Goal: Navigation & Orientation: Find specific page/section

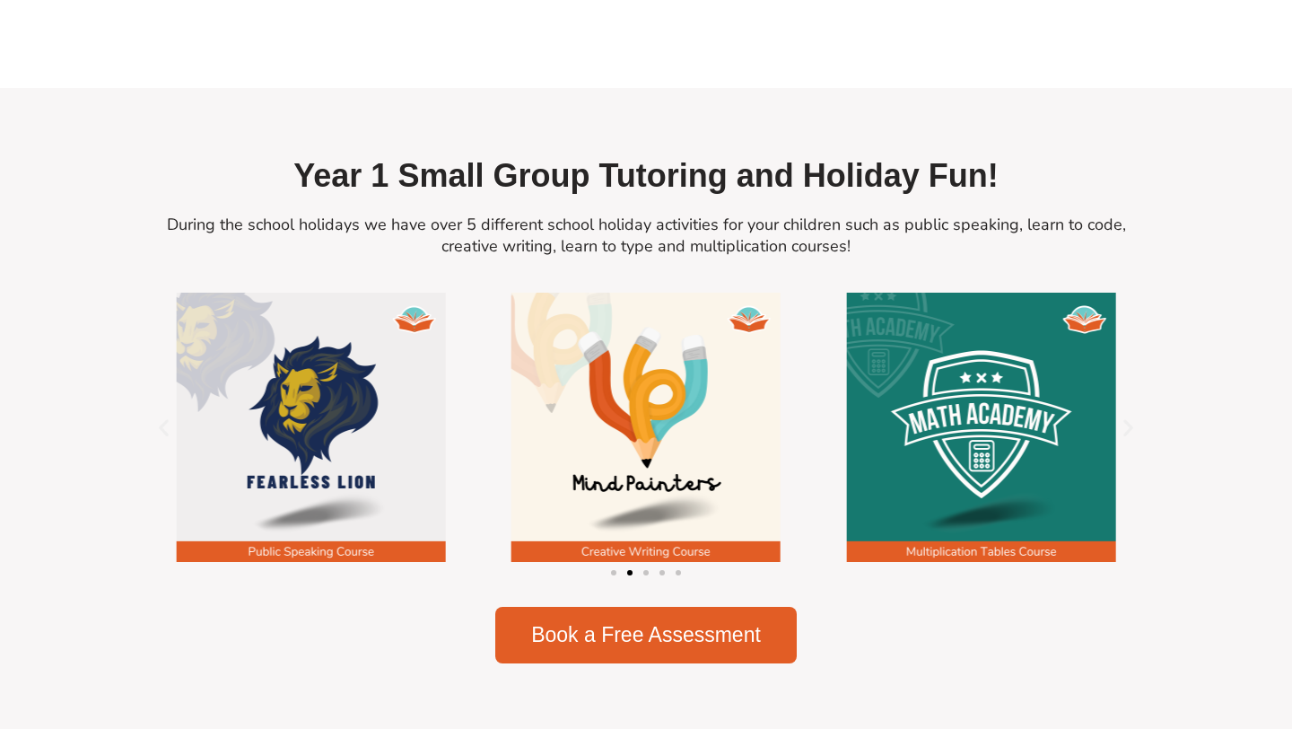
scroll to position [2186, 0]
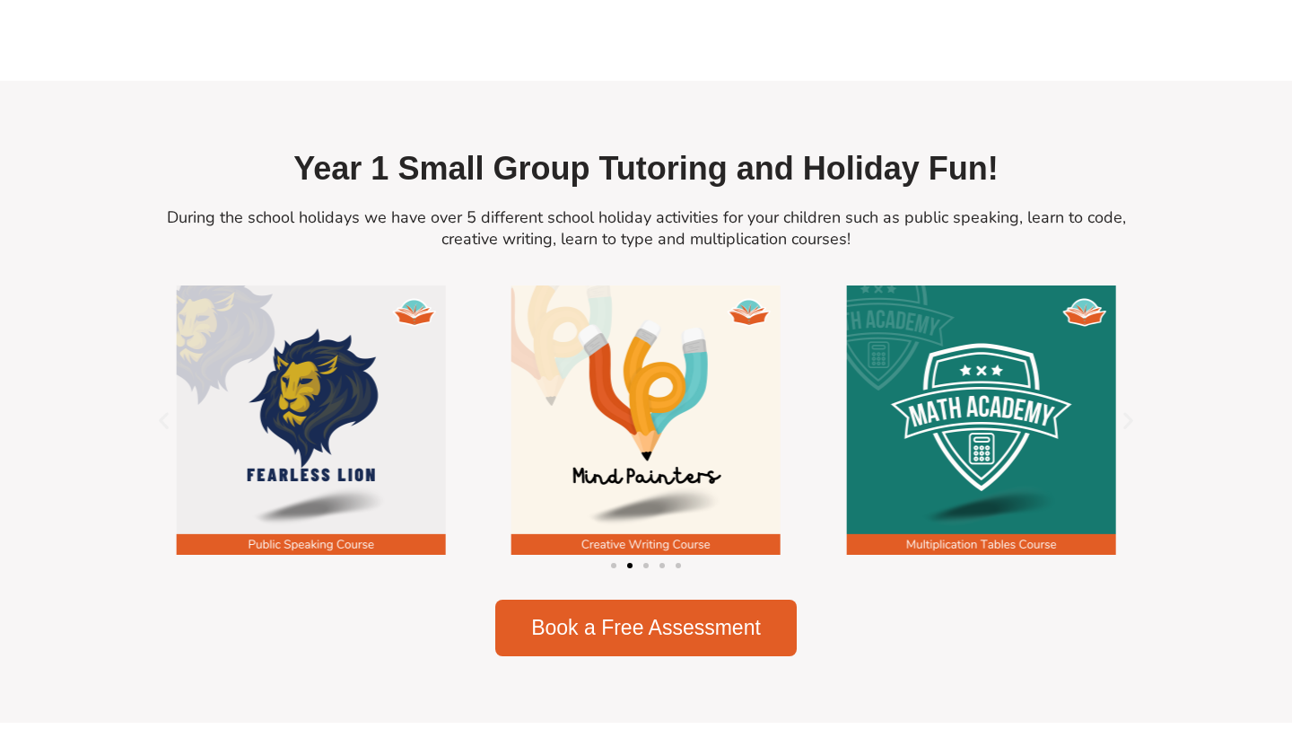
click at [639, 565] on div "Image Carousel" at bounding box center [646, 564] width 1005 height 25
click at [643, 567] on span "Go to slide 3" at bounding box center [645, 565] width 5 height 5
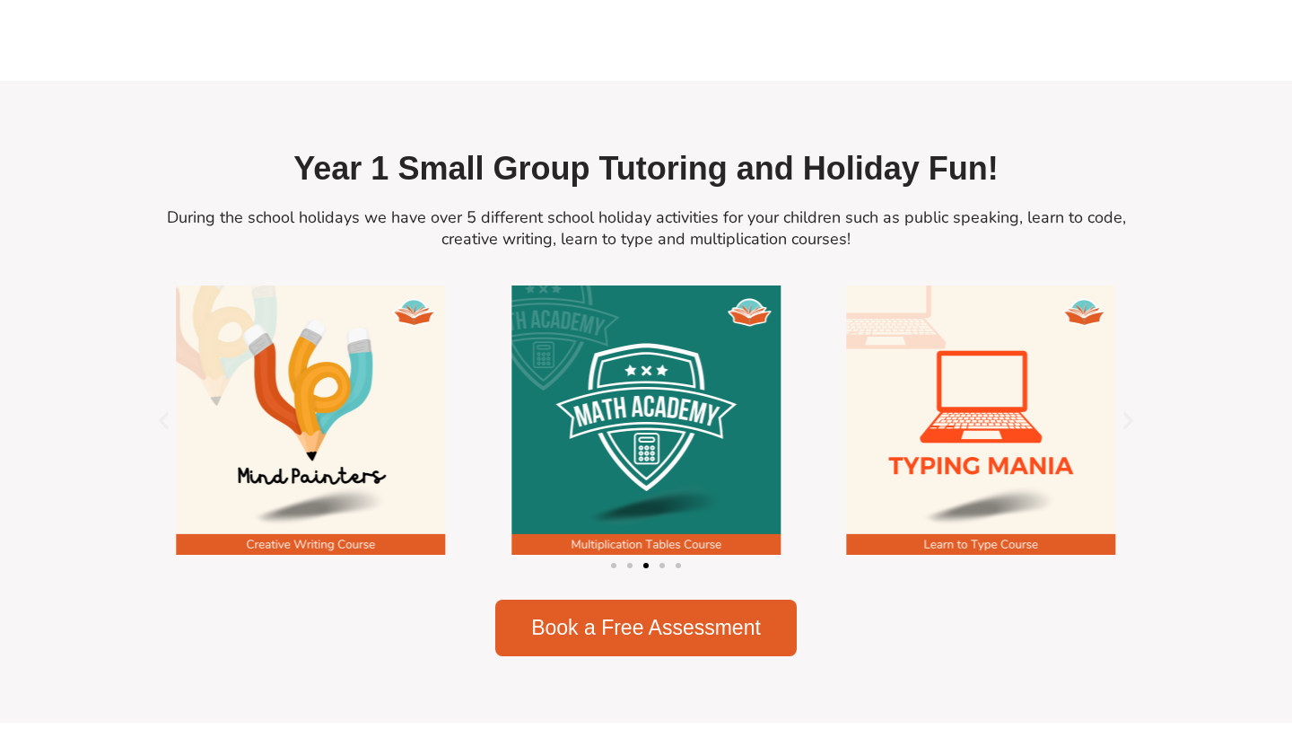
click at [662, 568] on span "Go to slide 4" at bounding box center [661, 565] width 5 height 5
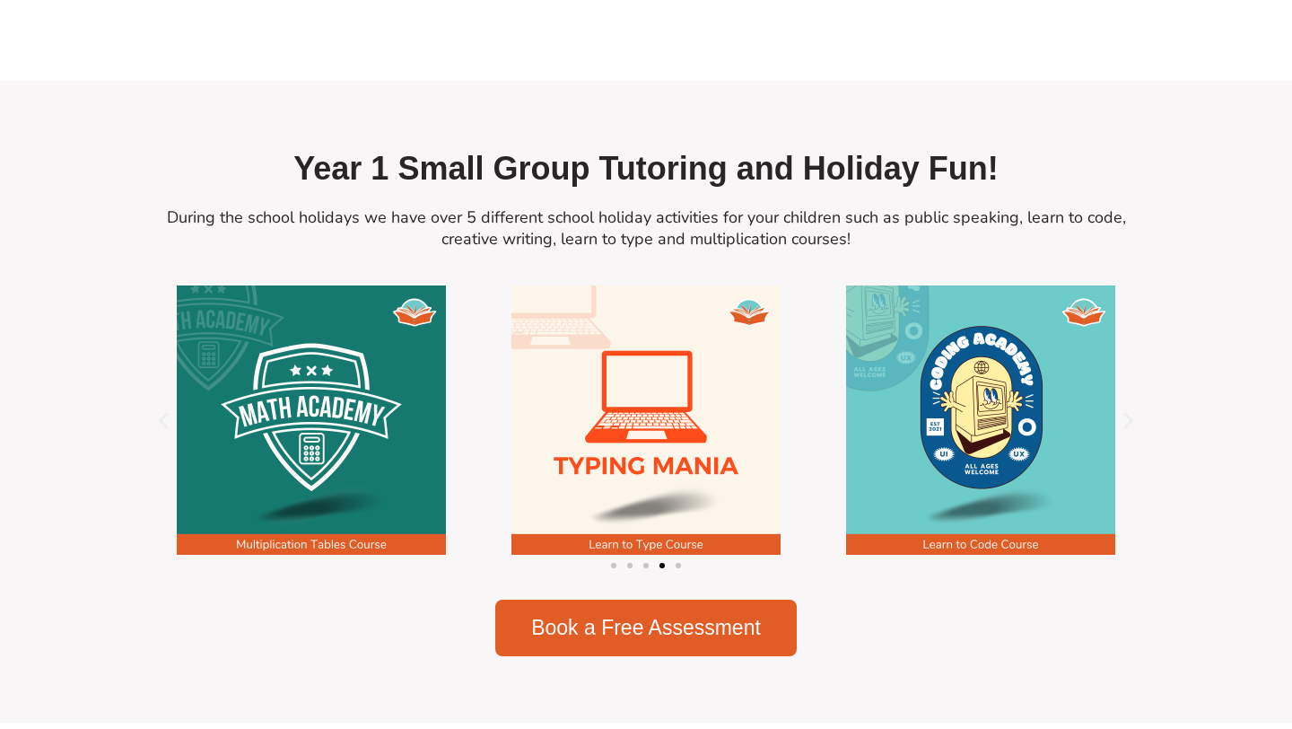
click at [670, 568] on div "Image Carousel" at bounding box center [646, 564] width 1005 height 25
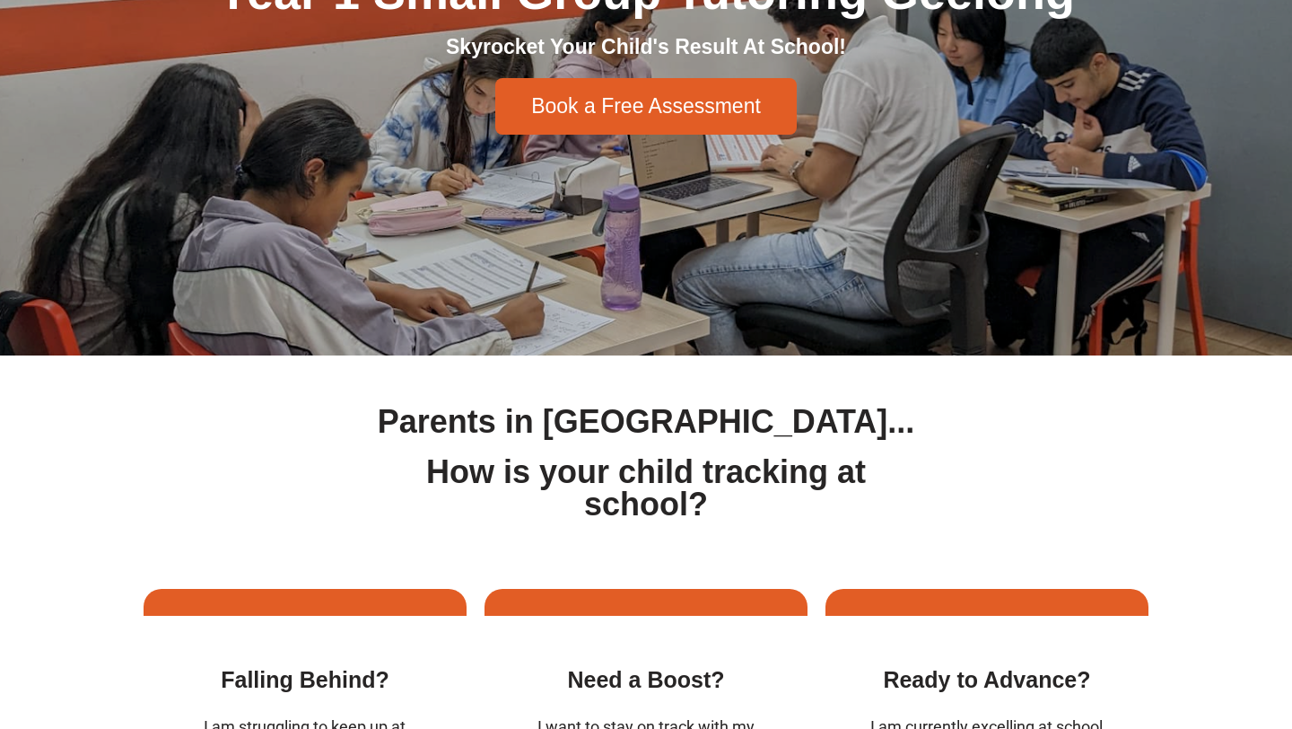
scroll to position [0, 0]
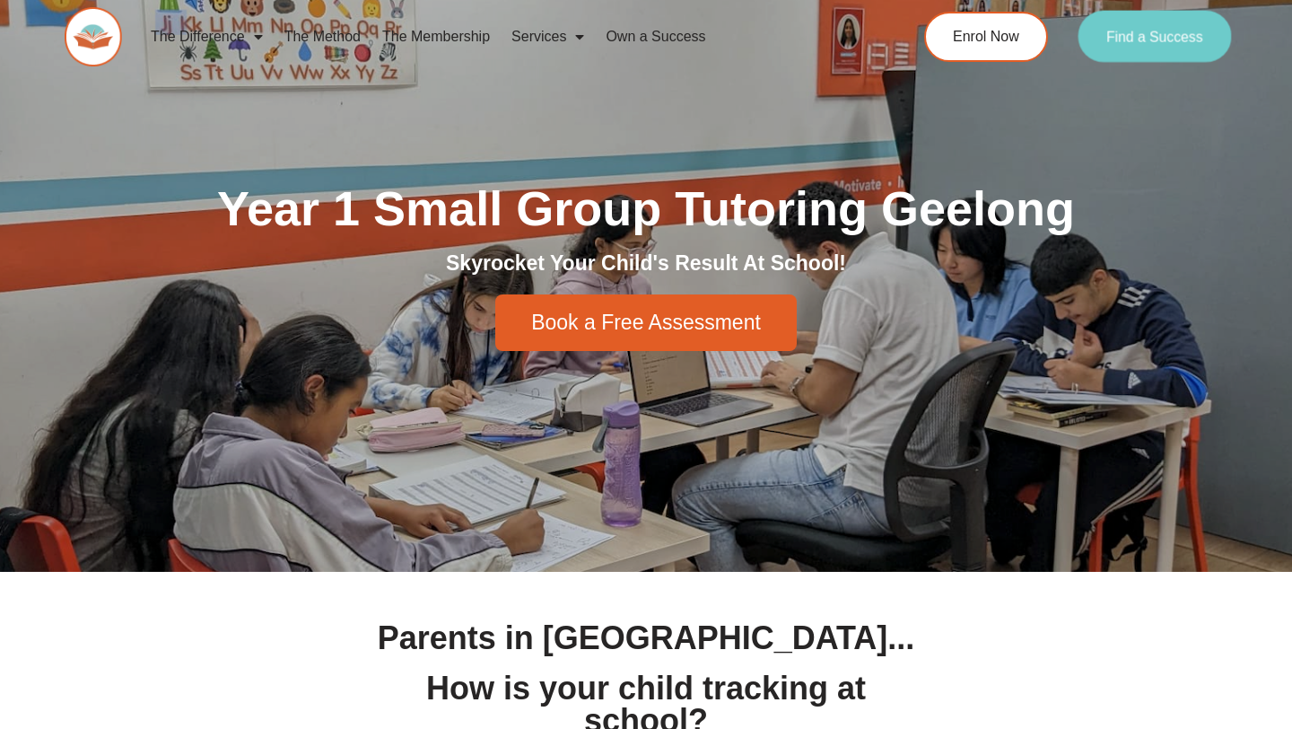
click at [1138, 56] on link "Find a Success" at bounding box center [1154, 37] width 153 height 52
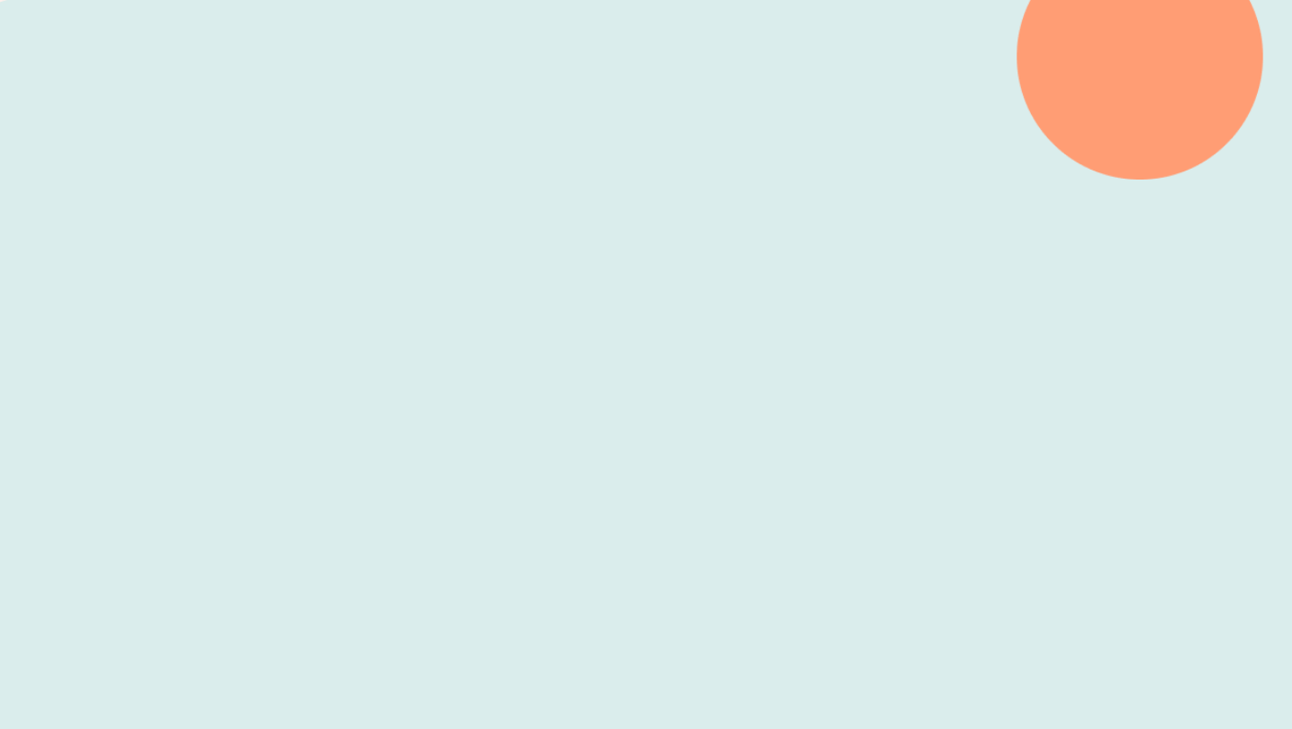
scroll to position [527, 0]
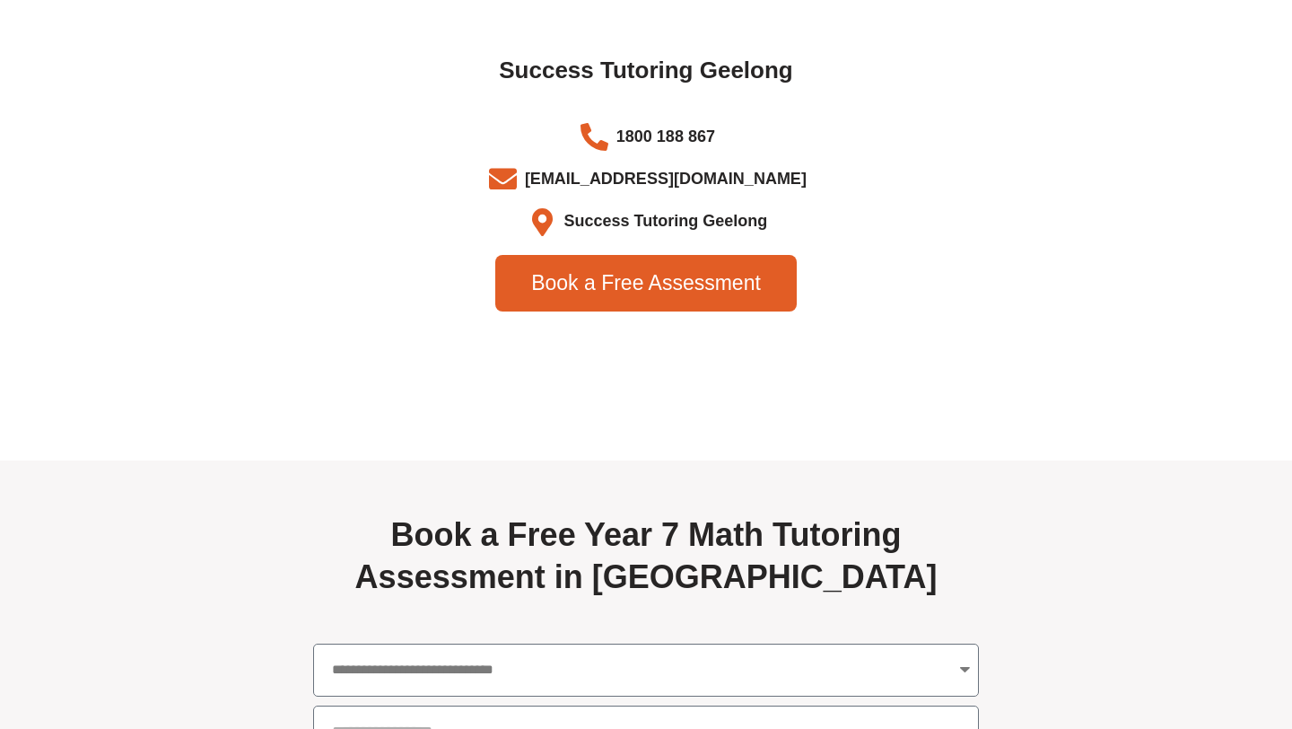
scroll to position [5831, 0]
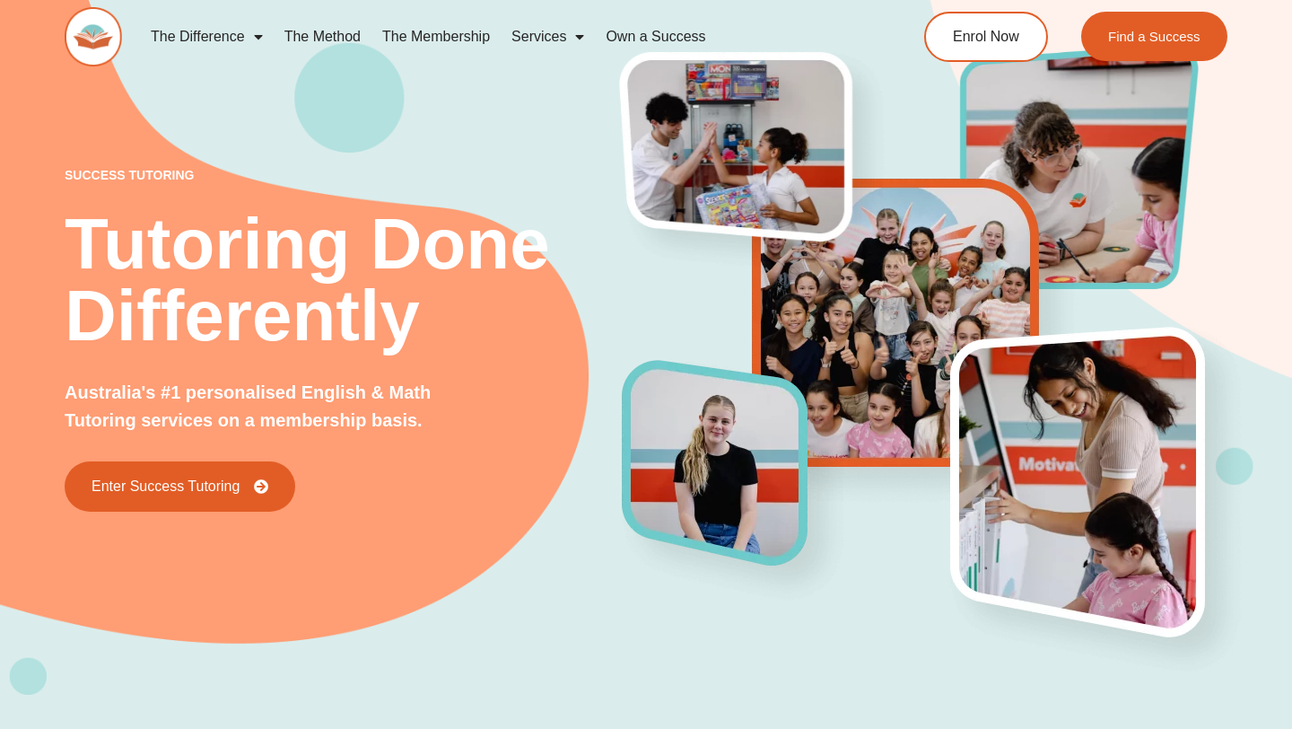
click at [633, 31] on link "Own a Success" at bounding box center [655, 36] width 121 height 41
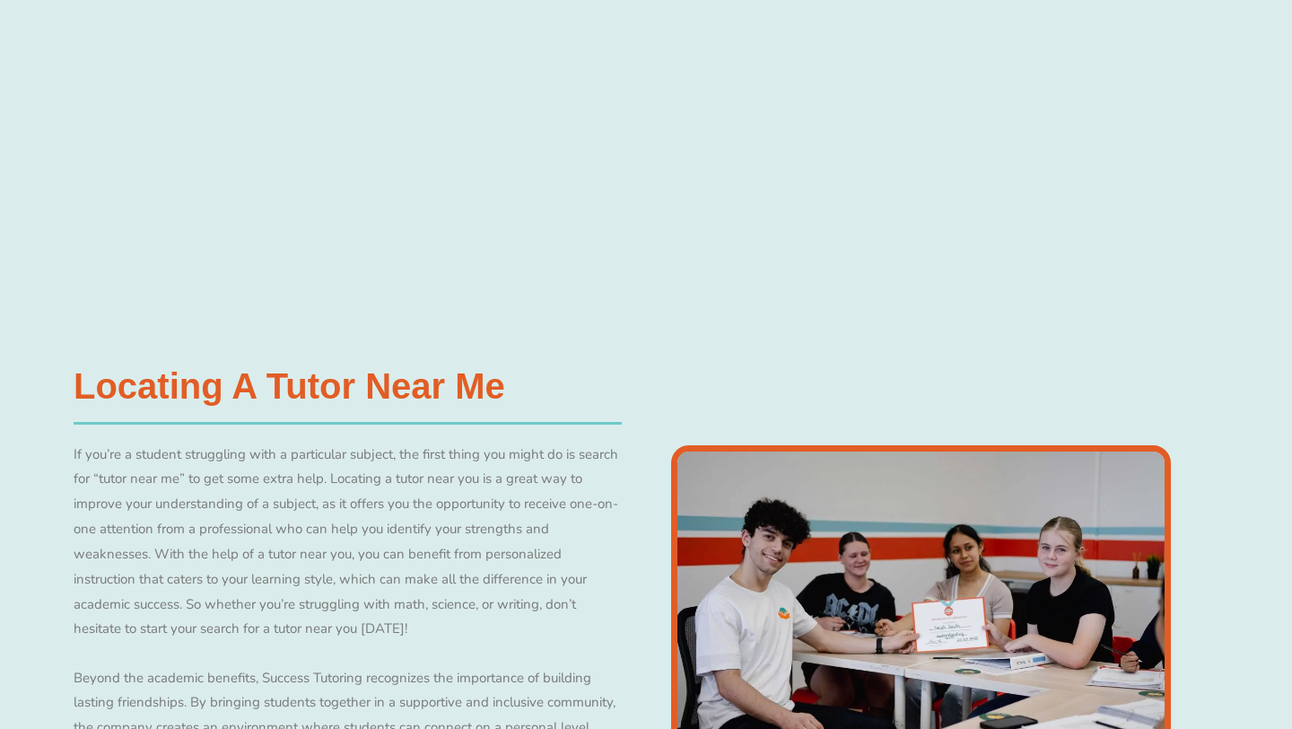
scroll to position [540, 0]
